Goal: Navigation & Orientation: Go to known website

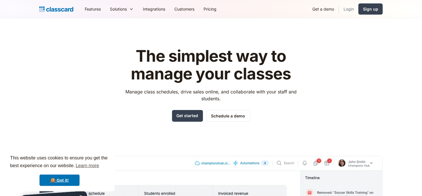
click at [347, 9] on link "Login" at bounding box center [348, 9] width 19 height 13
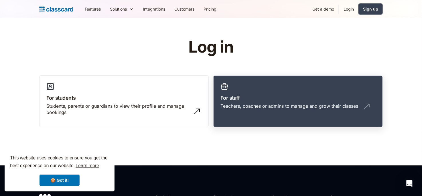
click at [256, 83] on link "For staff Teachers, coaches or admins to manage and grow their classes" at bounding box center [297, 101] width 169 height 52
